Goal: Transaction & Acquisition: Purchase product/service

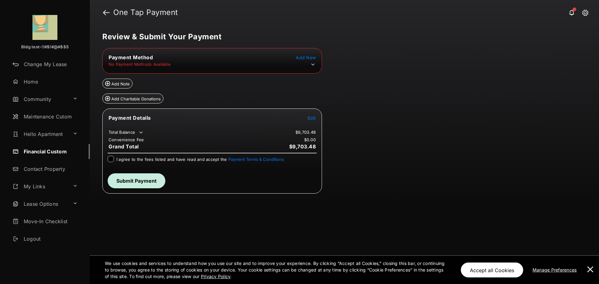
click at [313, 65] on icon at bounding box center [312, 65] width 3 height 2
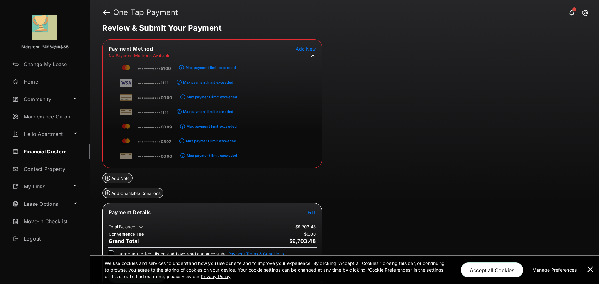
scroll to position [13, 0]
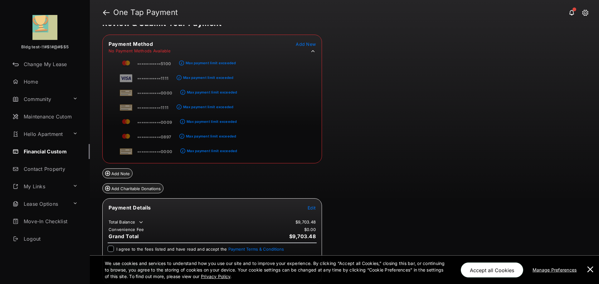
click at [310, 207] on span "Edit" at bounding box center [311, 207] width 8 height 5
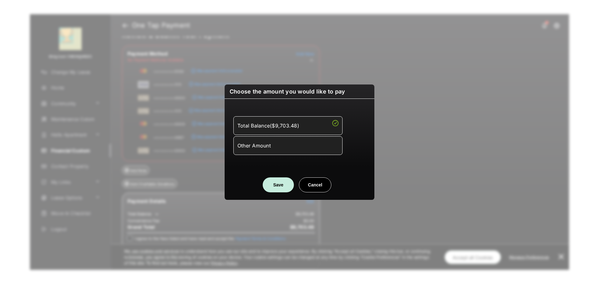
click at [288, 149] on div "Other Amount" at bounding box center [287, 145] width 101 height 11
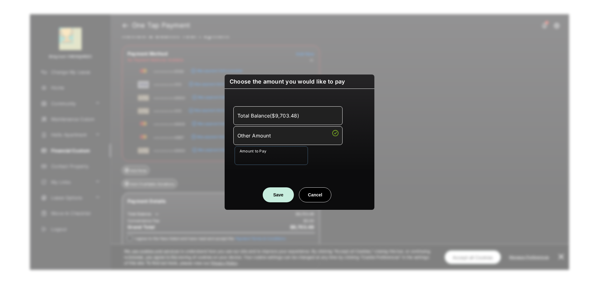
click at [288, 156] on input "Amount to Pay" at bounding box center [270, 155] width 73 height 19
type input "****"
click at [339, 168] on div "Total Balance ( $9,703.48 ) Other Amount Amount to Pay ****" at bounding box center [299, 135] width 142 height 79
click at [277, 191] on button "Save" at bounding box center [278, 194] width 31 height 15
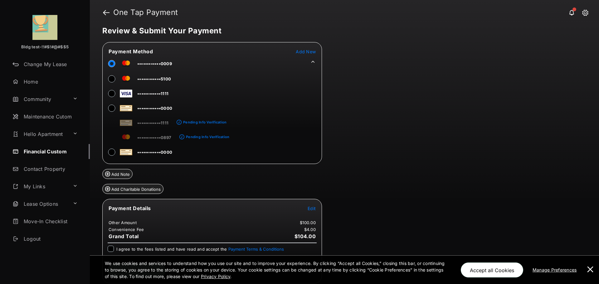
scroll to position [6, 0]
click at [587, 267] on button at bounding box center [590, 270] width 12 height 28
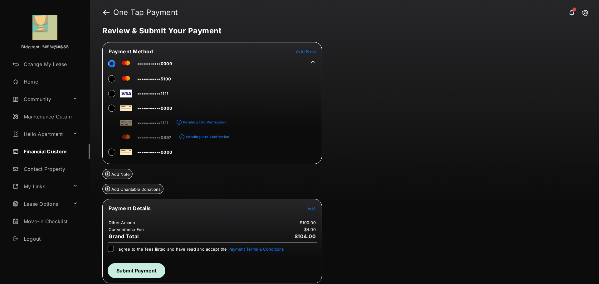
click at [111, 246] on div at bounding box center [111, 249] width 6 height 6
click at [145, 270] on button "Submit Payment" at bounding box center [137, 270] width 58 height 15
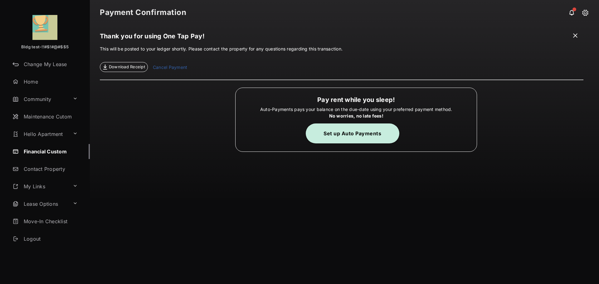
click at [130, 66] on span "Download Receipt" at bounding box center [127, 67] width 36 height 6
click at [170, 67] on link "Cancel Payment" at bounding box center [170, 68] width 34 height 8
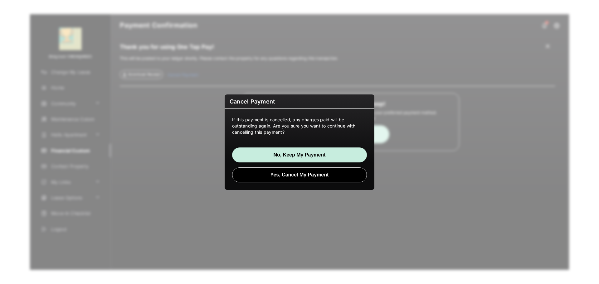
click at [297, 177] on button "Yes, Cancel My Payment" at bounding box center [299, 174] width 135 height 15
